Goal: Transaction & Acquisition: Obtain resource

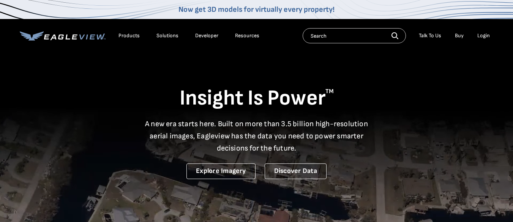
click at [458, 36] on link "Buy" at bounding box center [459, 35] width 9 height 7
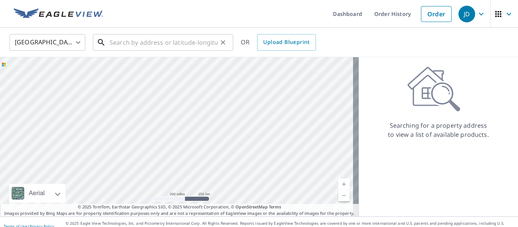
click at [120, 46] on input "text" at bounding box center [164, 42] width 108 height 21
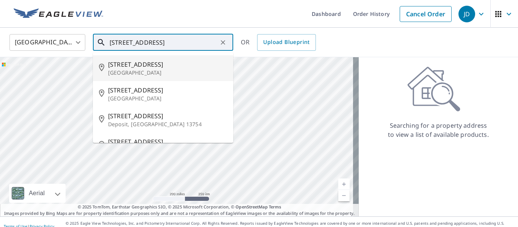
click at [119, 66] on span "643 Oak St" at bounding box center [167, 64] width 119 height 9
type input "643 Oak St San Francisco, CA 94117"
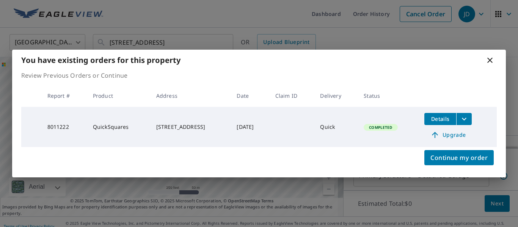
scroll to position [76, 0]
click at [467, 120] on icon "filesDropdownBtn-8011222" at bounding box center [464, 119] width 5 height 3
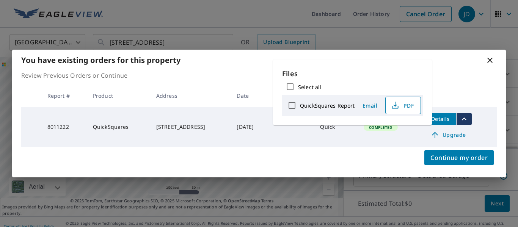
click at [402, 102] on span "PDF" at bounding box center [403, 105] width 24 height 9
